Goal: Task Accomplishment & Management: Manage account settings

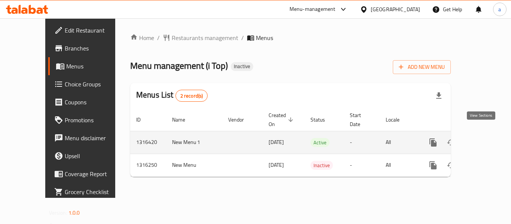
click at [482, 138] on icon "enhanced table" at bounding box center [486, 142] width 9 height 9
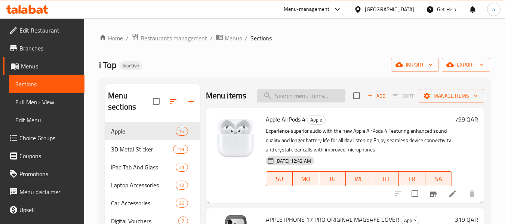
click at [295, 101] on input "search" at bounding box center [301, 95] width 88 height 13
paste input "Wireless Mouse Xtrike Me Gw 113"
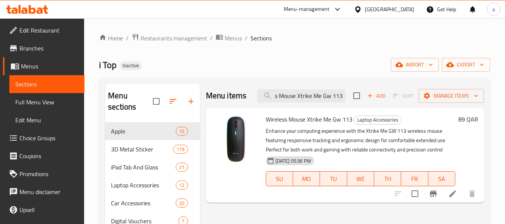
type input "Wireless Mouse Xtrike Me Gw 113"
click at [362, 6] on icon at bounding box center [358, 10] width 8 height 8
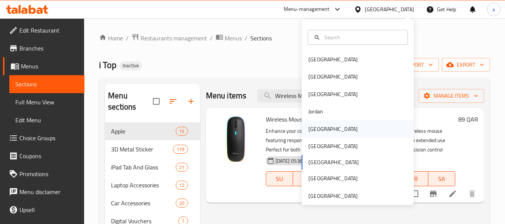
click at [330, 131] on div "[GEOGRAPHIC_DATA]" at bounding box center [358, 128] width 112 height 17
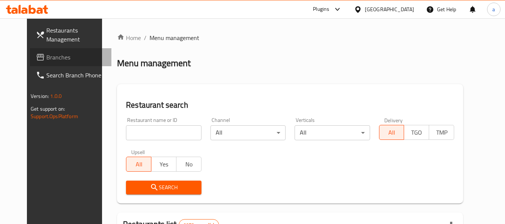
click at [36, 54] on icon at bounding box center [40, 57] width 9 height 9
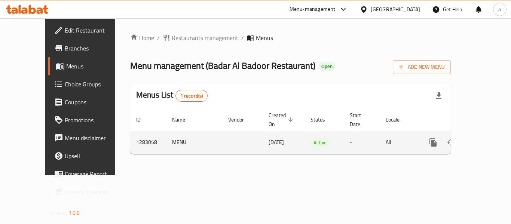
click at [485, 134] on link "enhanced table" at bounding box center [487, 143] width 18 height 18
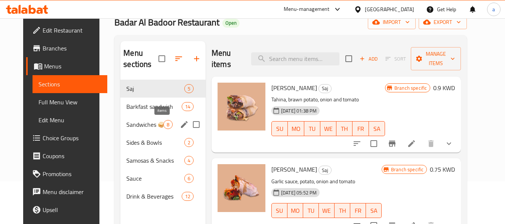
scroll to position [30, 0]
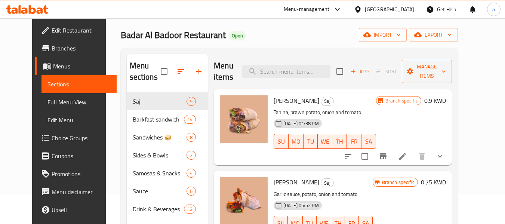
click at [52, 143] on span "Choice Groups" at bounding box center [81, 138] width 59 height 9
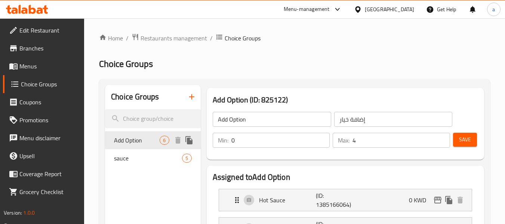
click at [134, 144] on span "Add Option" at bounding box center [137, 140] width 46 height 9
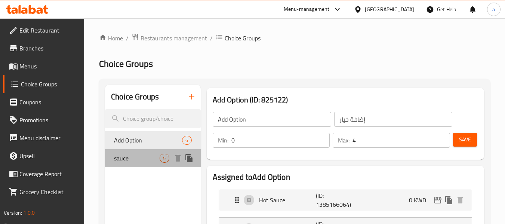
click at [129, 155] on span "sauce" at bounding box center [137, 158] width 46 height 9
type input "sauce"
type input "صوص"
type input "5"
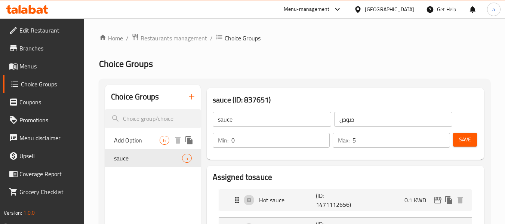
click at [137, 141] on span "Add Option" at bounding box center [137, 140] width 46 height 9
type input "Add Option"
type input "إضافة خيار"
type input "4"
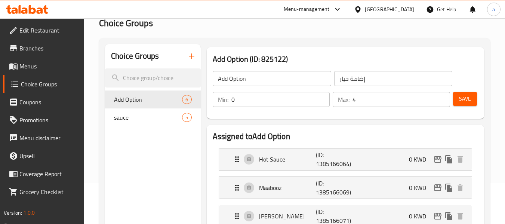
scroll to position [112, 0]
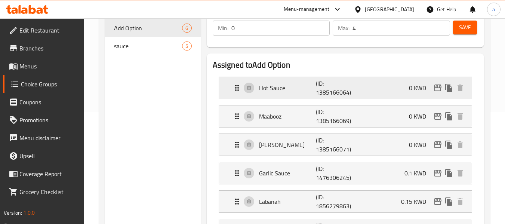
click at [303, 89] on p "Hot Sauce" at bounding box center [287, 87] width 57 height 9
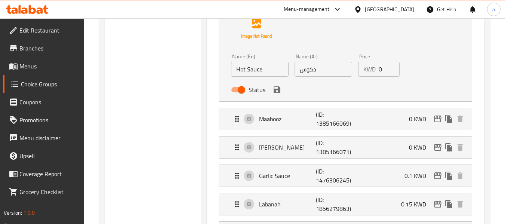
scroll to position [224, 0]
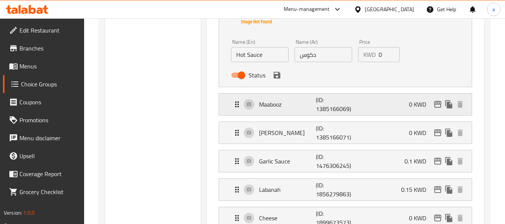
click at [303, 105] on p "Maabooz" at bounding box center [287, 104] width 57 height 9
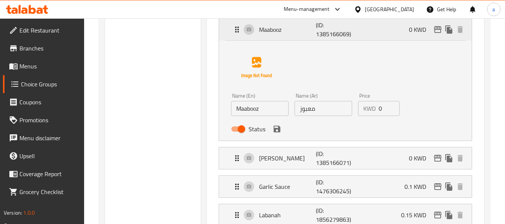
scroll to position [337, 0]
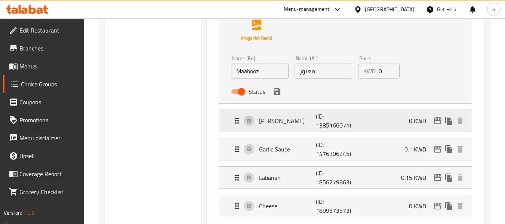
click at [303, 118] on p "Thahina" at bounding box center [287, 120] width 57 height 9
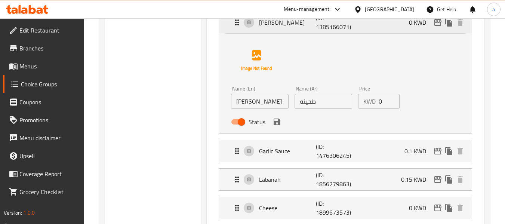
scroll to position [449, 0]
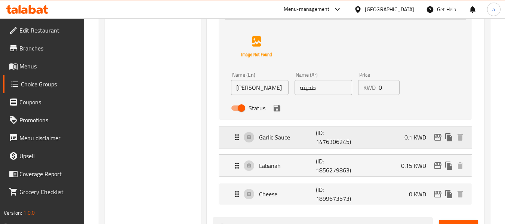
click at [304, 139] on p "Garlic Sauce" at bounding box center [287, 137] width 57 height 9
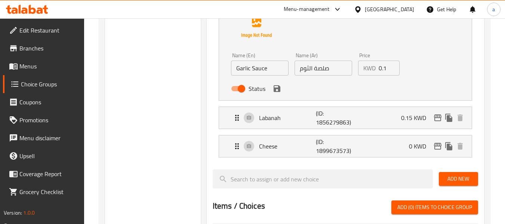
scroll to position [598, 0]
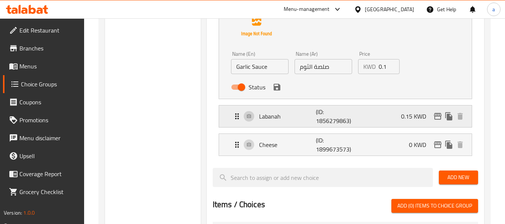
click at [307, 122] on div "Labanah (ID: 1856279863) 0.15 KWD" at bounding box center [348, 116] width 230 height 22
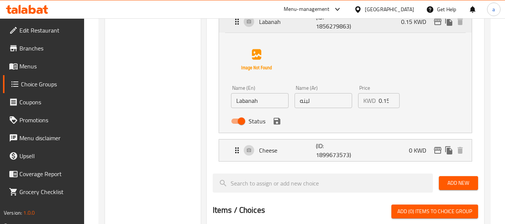
scroll to position [711, 0]
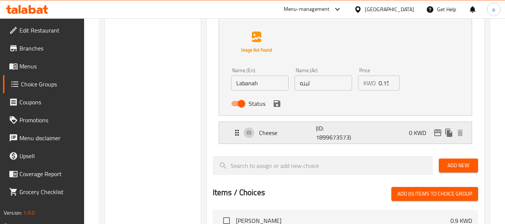
click at [303, 134] on p "Cheese" at bounding box center [287, 132] width 57 height 9
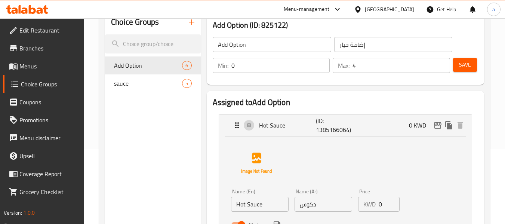
scroll to position [0, 0]
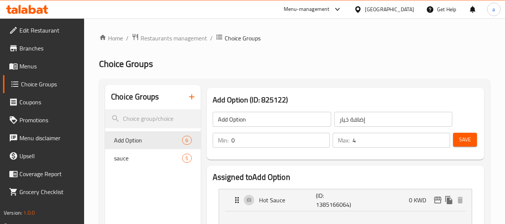
click at [31, 73] on link "Menus" at bounding box center [44, 66] width 82 height 18
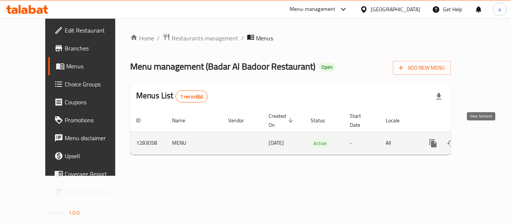
click at [485, 139] on icon "enhanced table" at bounding box center [486, 143] width 9 height 9
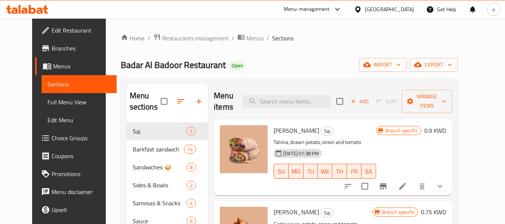
click at [52, 30] on span "Edit Restaurant" at bounding box center [81, 30] width 59 height 9
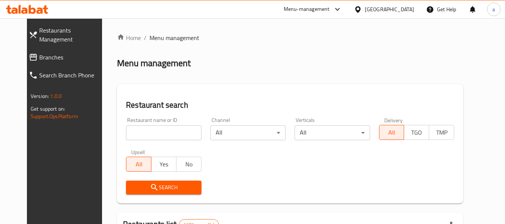
click at [41, 53] on span "Branches" at bounding box center [72, 57] width 66 height 9
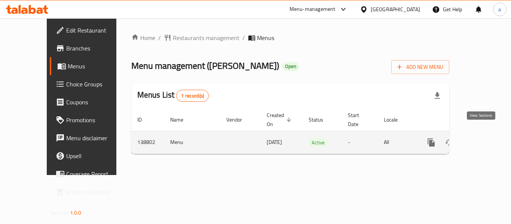
click at [481, 138] on icon "enhanced table" at bounding box center [485, 142] width 9 height 9
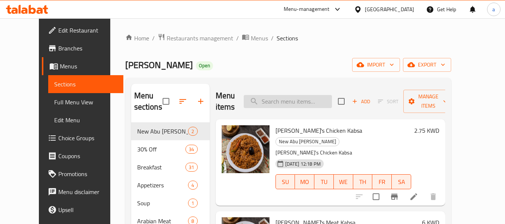
click at [306, 95] on input "search" at bounding box center [288, 101] width 88 height 13
paste input "Jalfray Chicken"
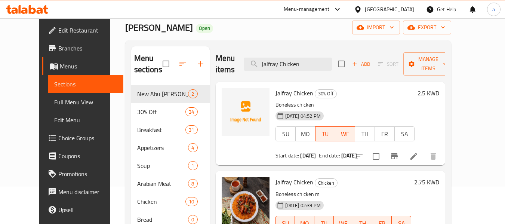
scroll to position [75, 0]
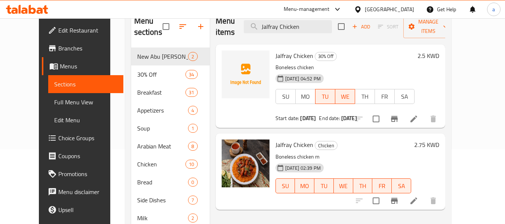
type input "Jalfray Chicken"
click at [419, 196] on icon at bounding box center [414, 200] width 9 height 9
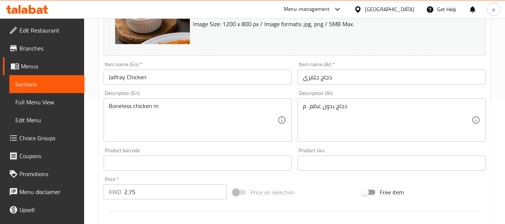
scroll to position [112, 0]
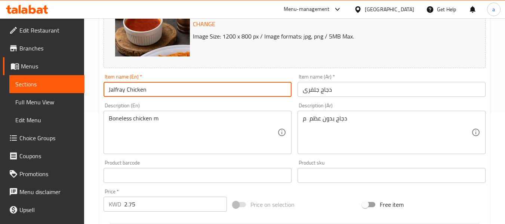
drag, startPoint x: 151, startPoint y: 87, endPoint x: 107, endPoint y: 88, distance: 44.5
click at [107, 88] on input "Jalfray Chicken" at bounding box center [198, 89] width 188 height 15
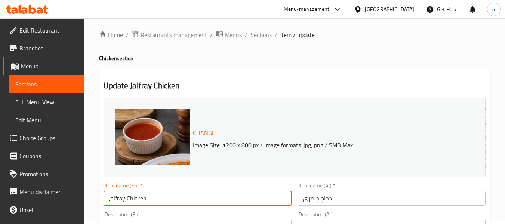
scroll to position [0, 0]
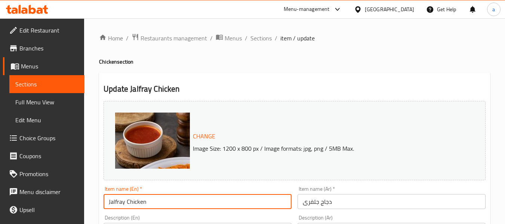
click at [42, 29] on span "Edit Restaurant" at bounding box center [48, 30] width 59 height 9
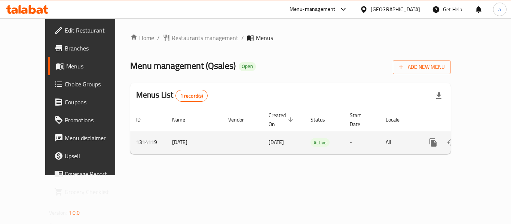
click at [482, 138] on icon "enhanced table" at bounding box center [486, 142] width 9 height 9
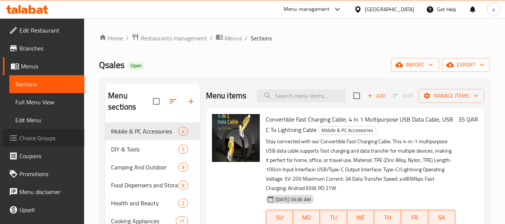
click at [56, 136] on span "Choice Groups" at bounding box center [48, 138] width 59 height 9
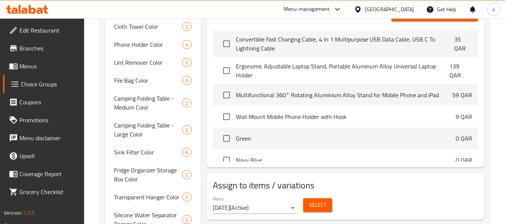
scroll to position [238, 0]
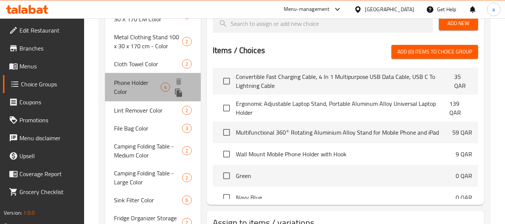
click at [132, 86] on span "Phone Holder Color" at bounding box center [137, 87] width 47 height 18
type input "Phone Holder Color"
type input "لون حامل الهاتف"
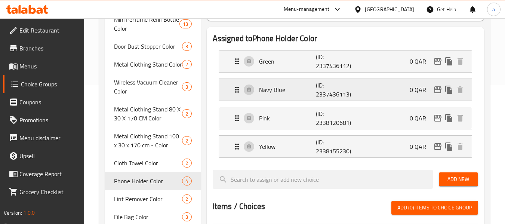
scroll to position [126, 0]
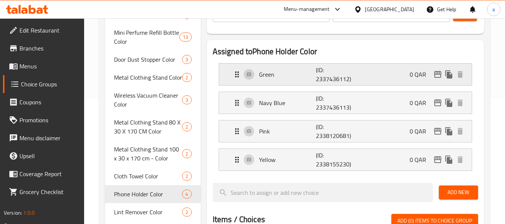
click at [304, 76] on p "Green" at bounding box center [287, 74] width 57 height 9
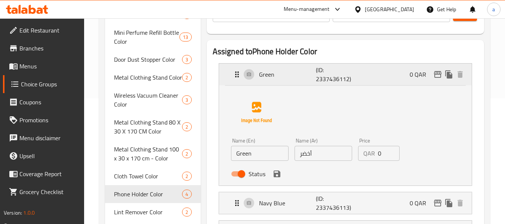
click at [304, 76] on p "Green" at bounding box center [287, 74] width 57 height 9
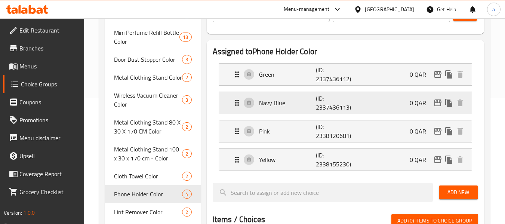
click at [297, 107] on div "Navy Blue (ID: 2337436113) 0 QAR" at bounding box center [348, 103] width 230 height 22
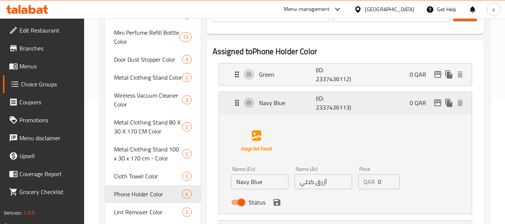
click at [297, 107] on div "Navy Blue (ID: 2337436113) 0 QAR" at bounding box center [348, 103] width 230 height 22
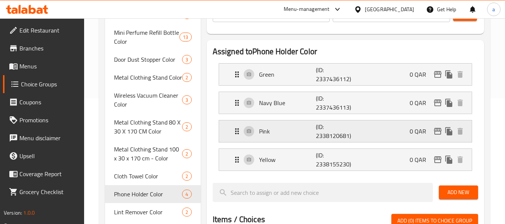
click at [295, 130] on p "Pink" at bounding box center [287, 131] width 57 height 9
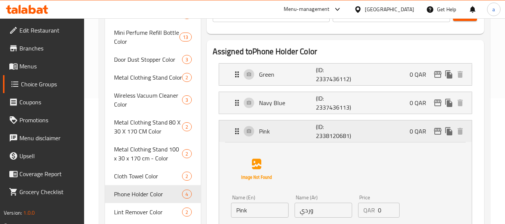
click at [295, 130] on p "Pink" at bounding box center [287, 131] width 57 height 9
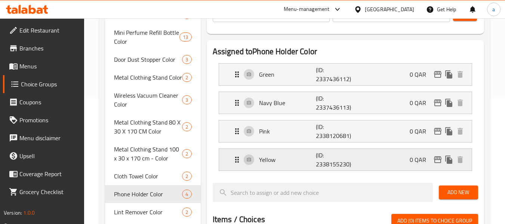
click at [297, 158] on p "Yellow" at bounding box center [287, 159] width 57 height 9
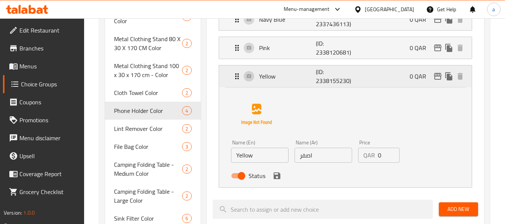
scroll to position [238, 0]
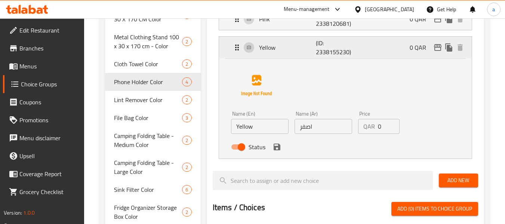
click at [296, 55] on div "Yellow (ID: 2338155230) 0 QAR" at bounding box center [348, 48] width 230 height 22
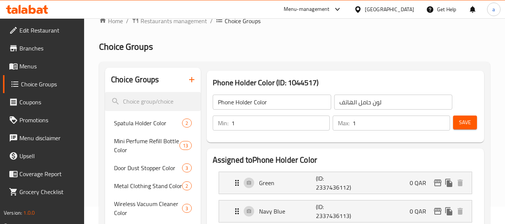
scroll to position [13, 0]
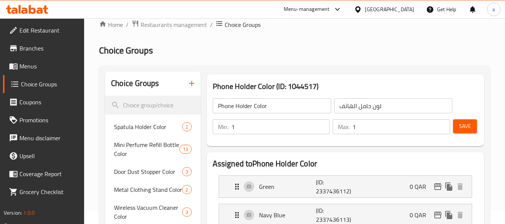
click at [406, 7] on div "[GEOGRAPHIC_DATA]" at bounding box center [389, 9] width 49 height 8
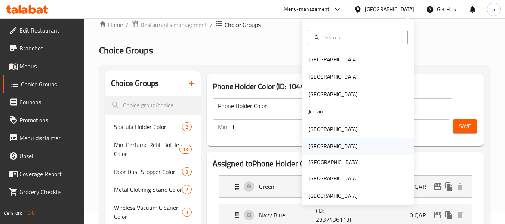
click at [324, 148] on div "[GEOGRAPHIC_DATA]" at bounding box center [358, 146] width 112 height 17
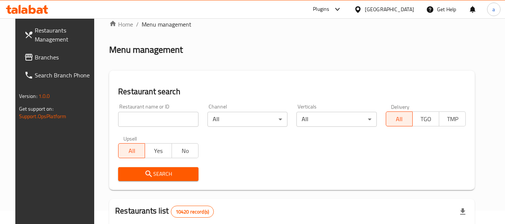
click at [43, 57] on span "Branches" at bounding box center [64, 57] width 59 height 9
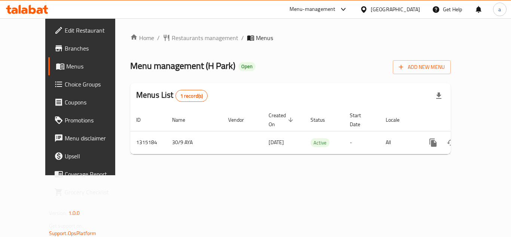
click at [366, 10] on icon at bounding box center [363, 9] width 5 height 6
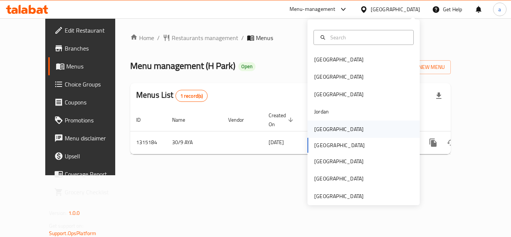
click at [327, 126] on div "[GEOGRAPHIC_DATA]" at bounding box center [338, 128] width 61 height 17
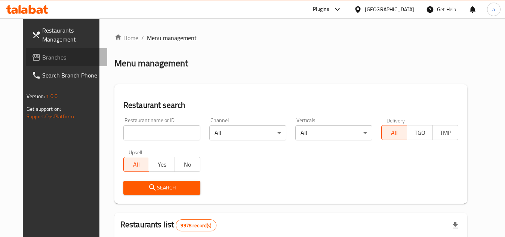
click at [42, 59] on span "Branches" at bounding box center [71, 57] width 59 height 9
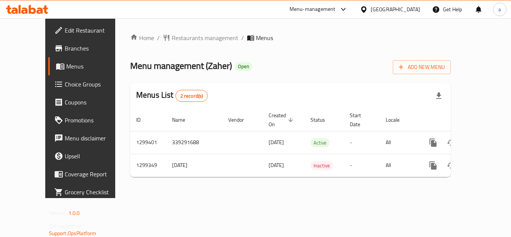
click at [366, 10] on icon at bounding box center [363, 9] width 5 height 6
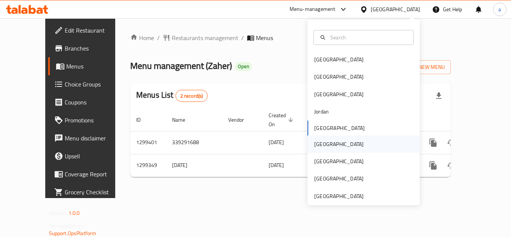
click at [331, 144] on div "[GEOGRAPHIC_DATA]" at bounding box center [363, 143] width 112 height 17
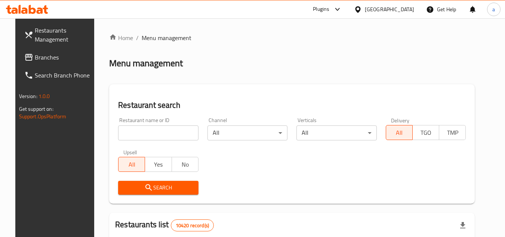
click at [40, 62] on span "Branches" at bounding box center [64, 57] width 59 height 9
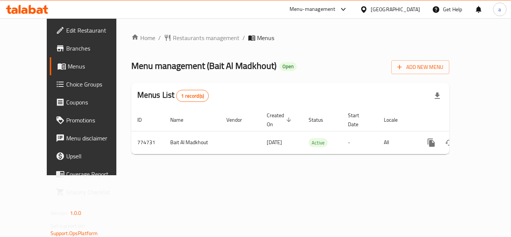
click at [407, 7] on div "[GEOGRAPHIC_DATA]" at bounding box center [395, 9] width 49 height 8
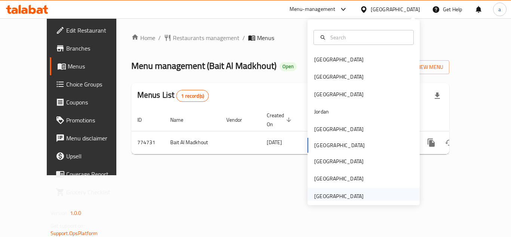
click at [320, 190] on div "[GEOGRAPHIC_DATA]" at bounding box center [338, 195] width 61 height 17
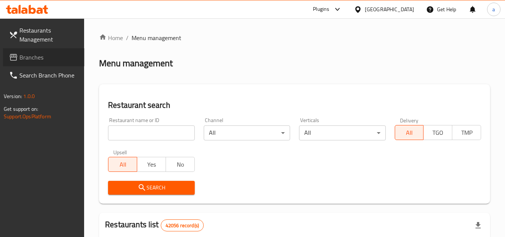
click at [55, 59] on span "Branches" at bounding box center [48, 57] width 59 height 9
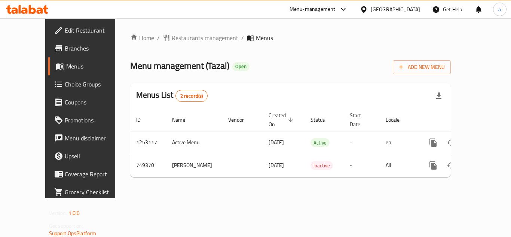
click at [377, 11] on div "[GEOGRAPHIC_DATA]" at bounding box center [395, 9] width 49 height 8
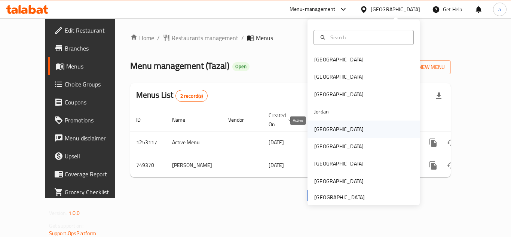
click at [314, 132] on div "[GEOGRAPHIC_DATA]" at bounding box center [338, 129] width 49 height 8
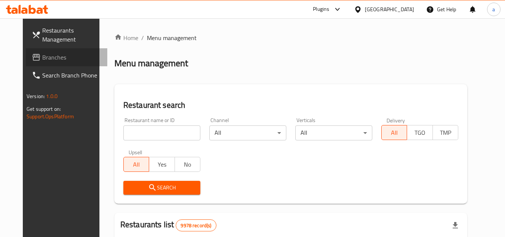
click at [42, 59] on span "Branches" at bounding box center [71, 57] width 59 height 9
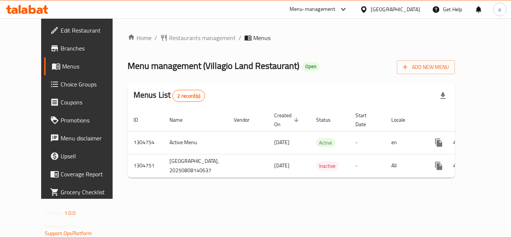
click at [410, 10] on div "[GEOGRAPHIC_DATA]" at bounding box center [395, 9] width 49 height 8
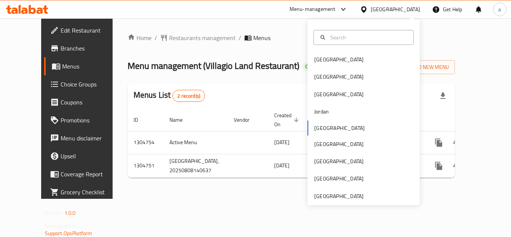
click at [325, 8] on div "Menu-management" at bounding box center [312, 9] width 46 height 9
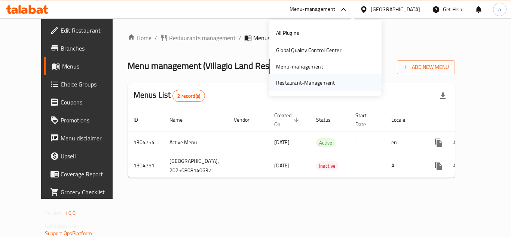
click at [296, 86] on div "Restaurant-Management" at bounding box center [305, 83] width 59 height 8
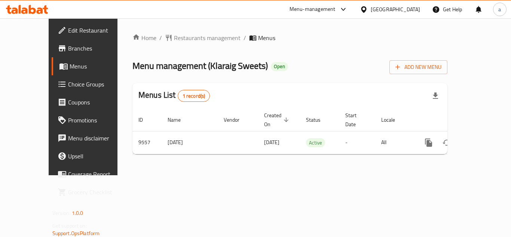
click at [371, 8] on div at bounding box center [365, 9] width 11 height 8
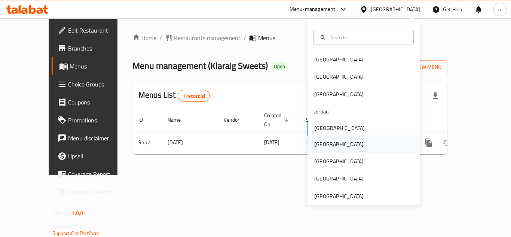
click at [330, 147] on div "[GEOGRAPHIC_DATA]" at bounding box center [363, 143] width 112 height 17
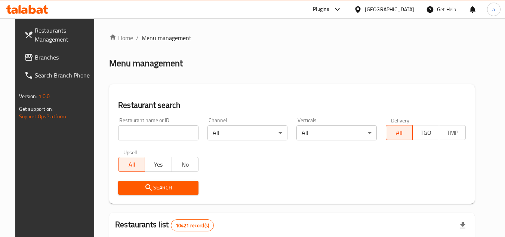
click at [43, 56] on span "Branches" at bounding box center [64, 57] width 59 height 9
